Goal: Browse casually

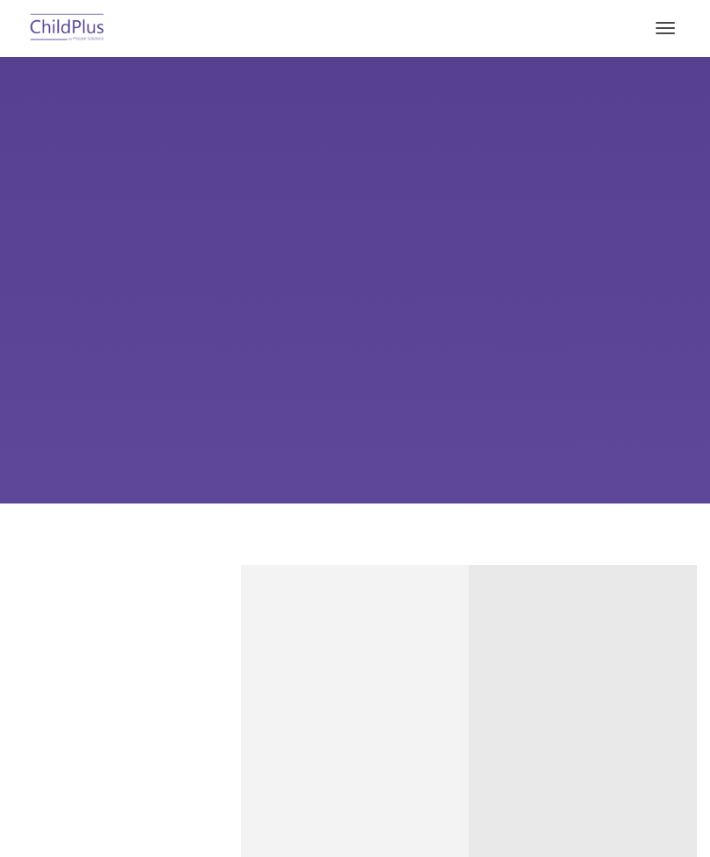
click at [679, 30] on button "button" at bounding box center [665, 28] width 37 height 28
click at [672, 36] on button "button" at bounding box center [665, 28] width 37 height 28
click at [661, 33] on span "button" at bounding box center [665, 33] width 19 height 2
click at [658, 28] on span "button" at bounding box center [665, 28] width 19 height 2
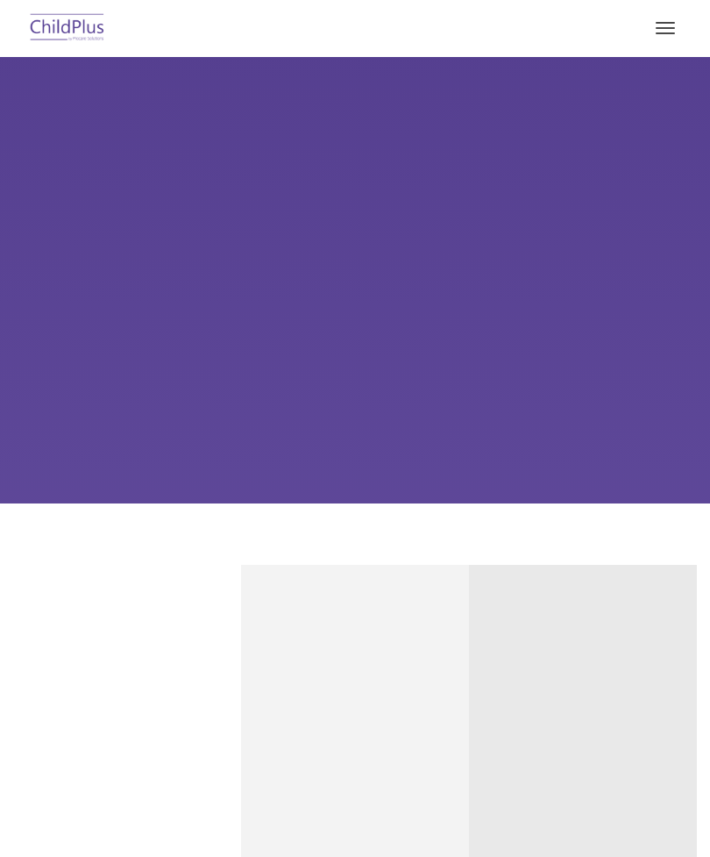
scroll to position [181, 0]
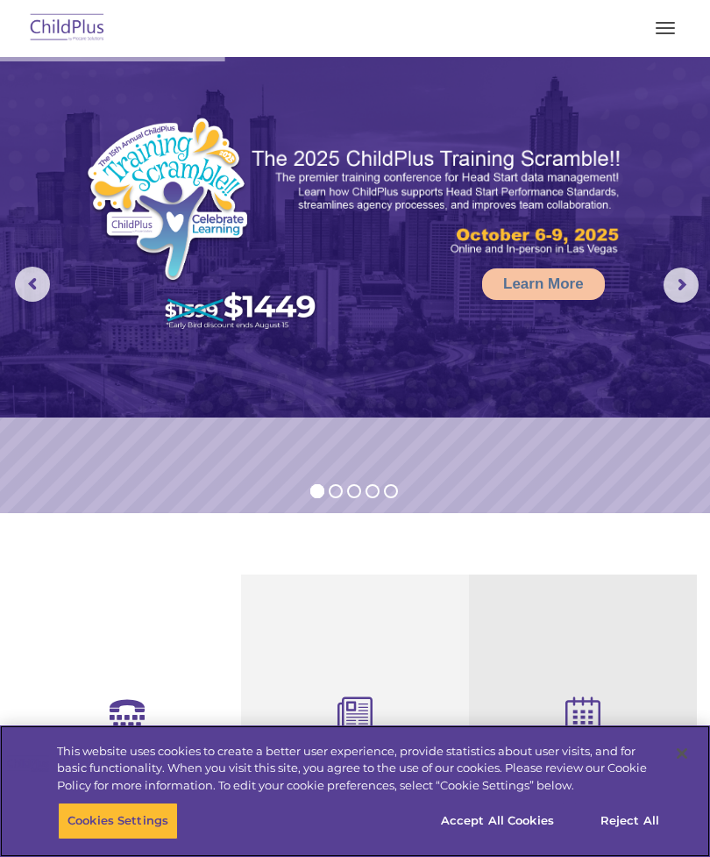
click at [469, 824] on button "Accept All Cookies" at bounding box center [497, 820] width 132 height 37
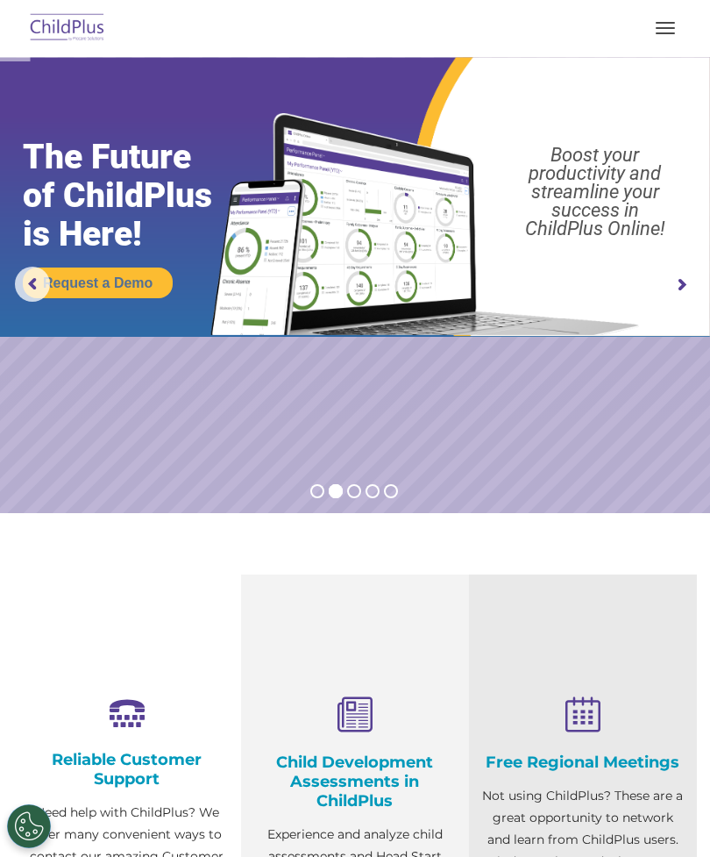
click at [669, 31] on button "button" at bounding box center [665, 28] width 37 height 28
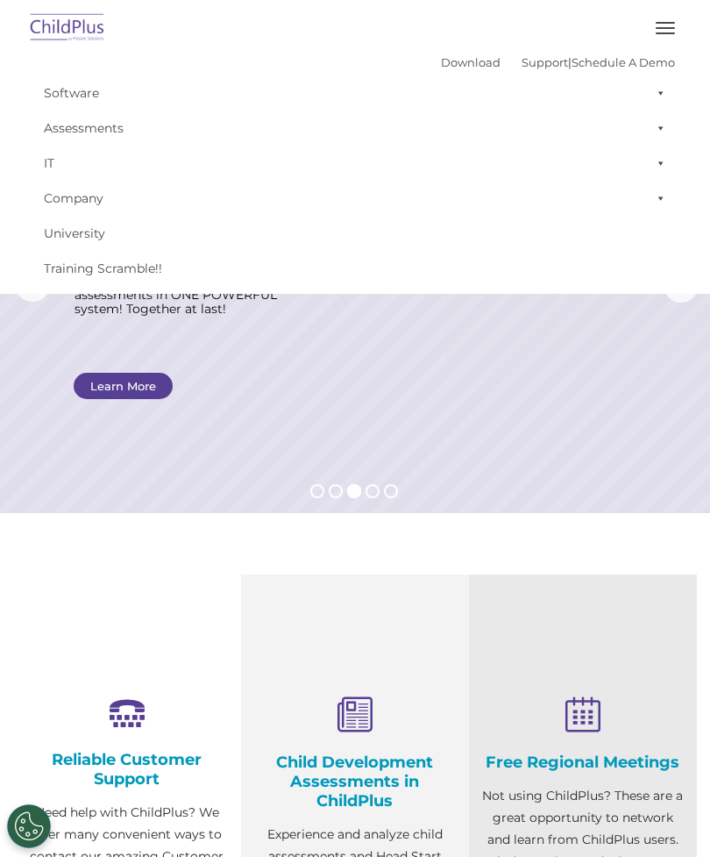
click at [590, 343] on rs-layer at bounding box center [355, 285] width 710 height 456
click at [670, 26] on button "button" at bounding box center [665, 28] width 37 height 28
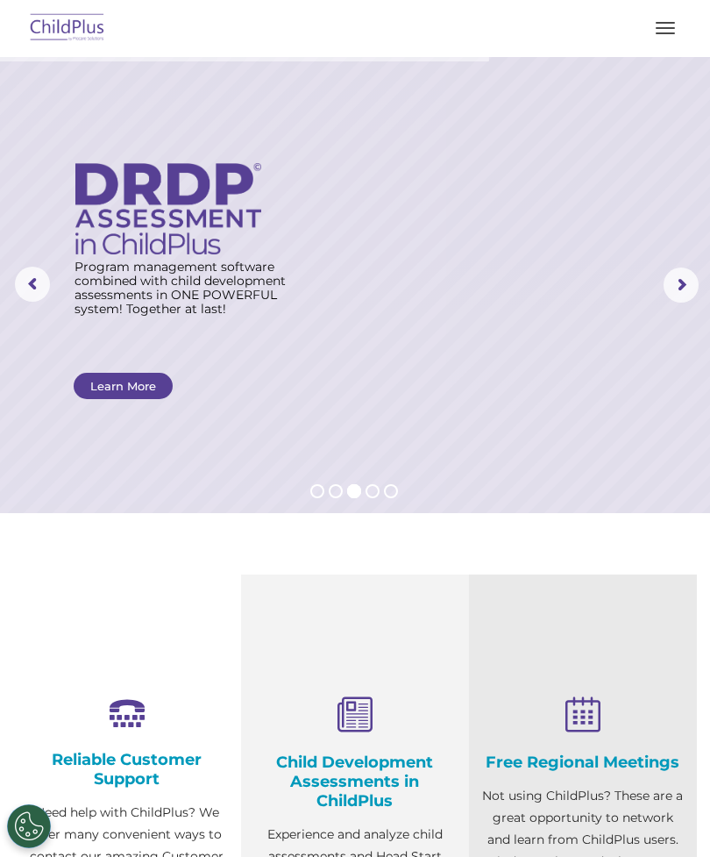
click at [676, 294] on rs-arrow at bounding box center [681, 284] width 35 height 35
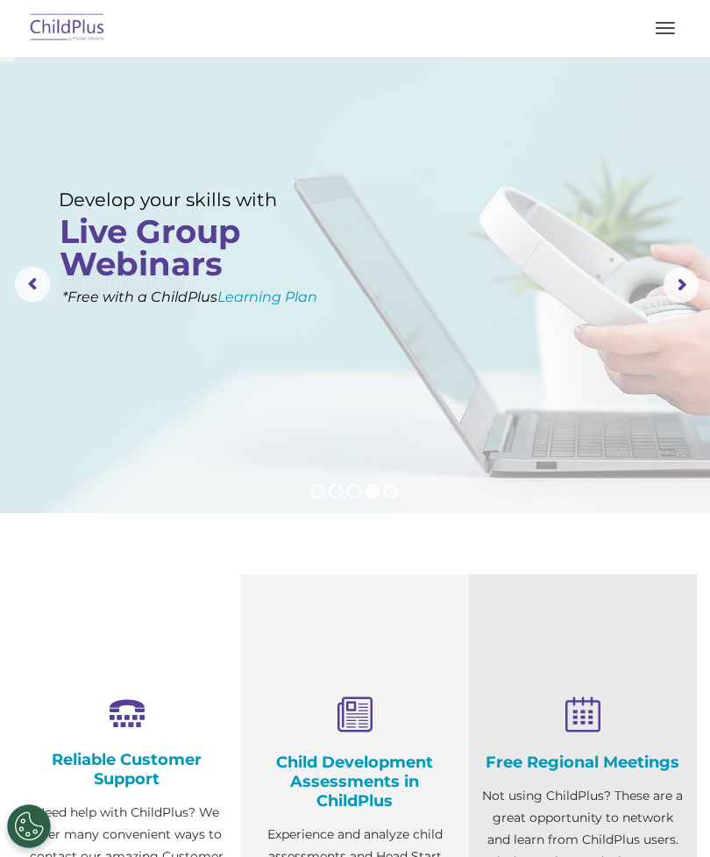
click at [678, 284] on rs-arrow at bounding box center [681, 284] width 35 height 35
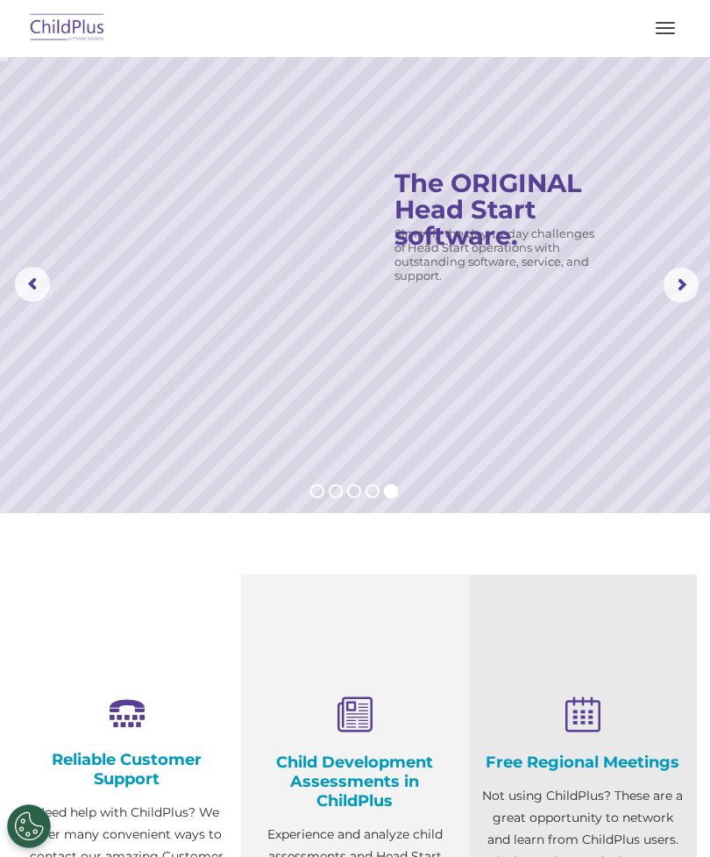
click at [681, 289] on rs-arrow at bounding box center [681, 284] width 35 height 35
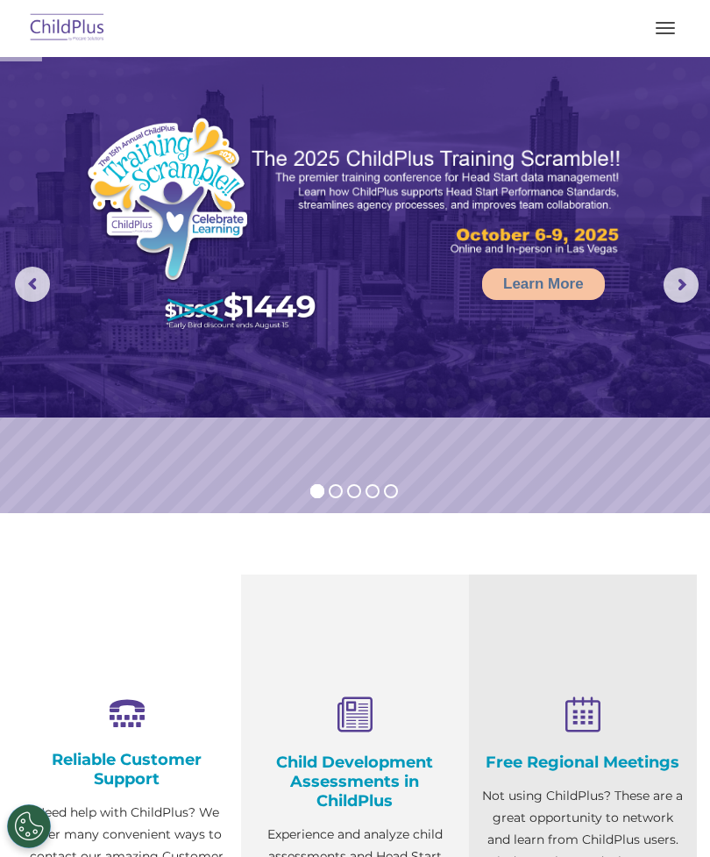
click at [58, 37] on img at bounding box center [67, 28] width 82 height 41
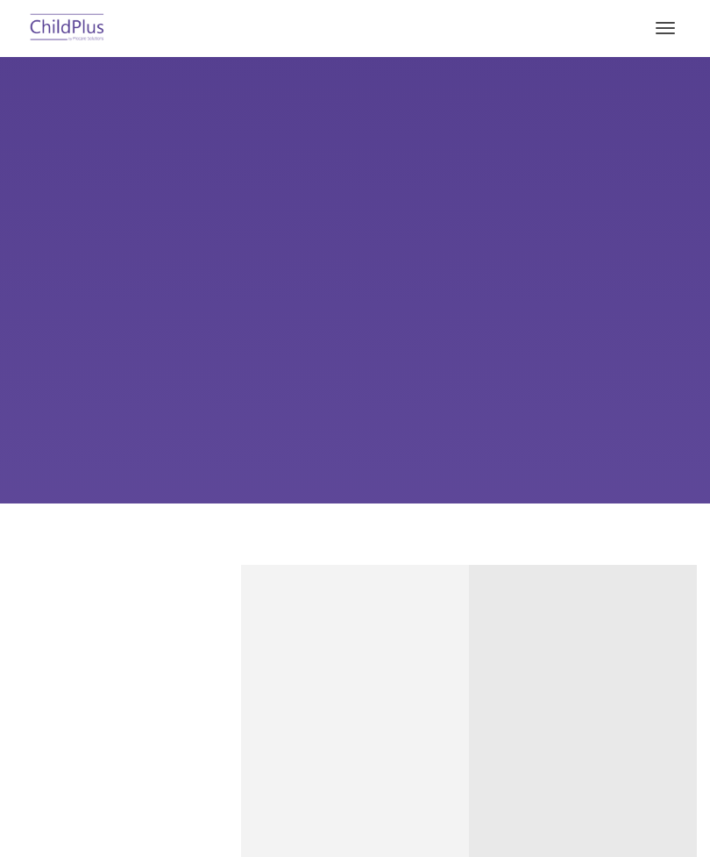
click at [582, 301] on div "Learn More Request a Demo The Future of ChildPlus is Here! Boost your productiv…" at bounding box center [355, 280] width 710 height 446
click at [553, 322] on div "Learn More Request a Demo The Future of ChildPlus is Here! Boost your productiv…" at bounding box center [355, 280] width 710 height 446
click at [650, 25] on button "button" at bounding box center [665, 28] width 37 height 28
click at [678, 32] on button "button" at bounding box center [665, 28] width 37 height 28
click at [671, 30] on button "button" at bounding box center [665, 28] width 37 height 28
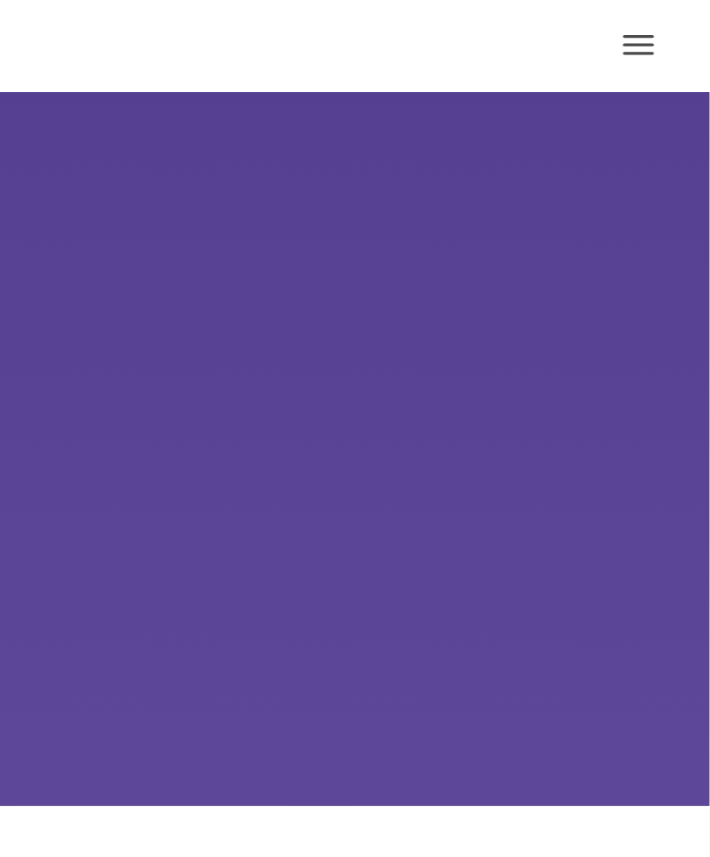
click at [647, 37] on button "button" at bounding box center [665, 28] width 37 height 28
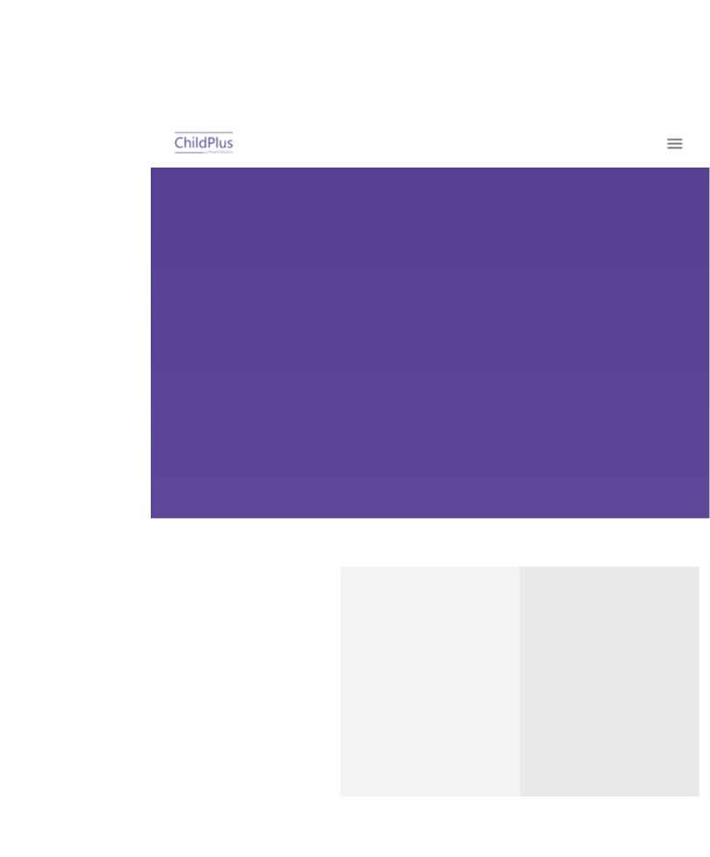
scroll to position [2, 0]
